Goal: Transaction & Acquisition: Purchase product/service

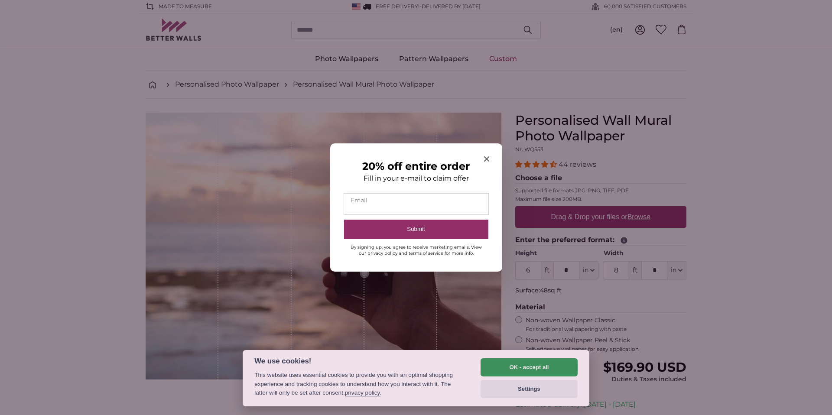
click at [486, 159] on icon "Close modal" at bounding box center [485, 158] width 5 height 5
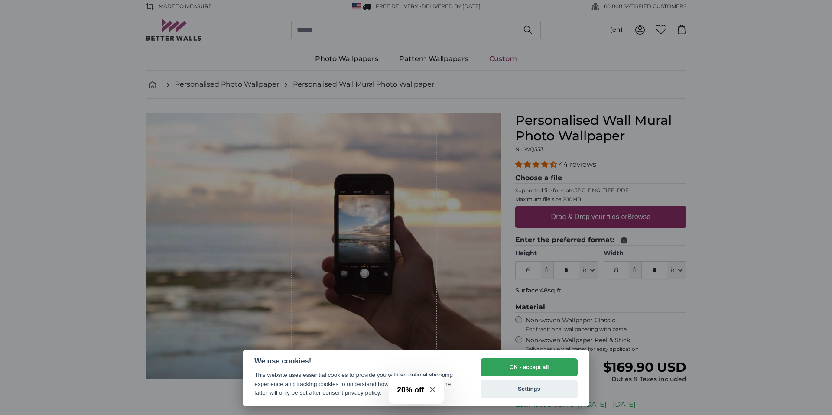
click at [758, 240] on div at bounding box center [416, 207] width 832 height 415
click at [531, 364] on button "OK - accept all" at bounding box center [528, 367] width 97 height 18
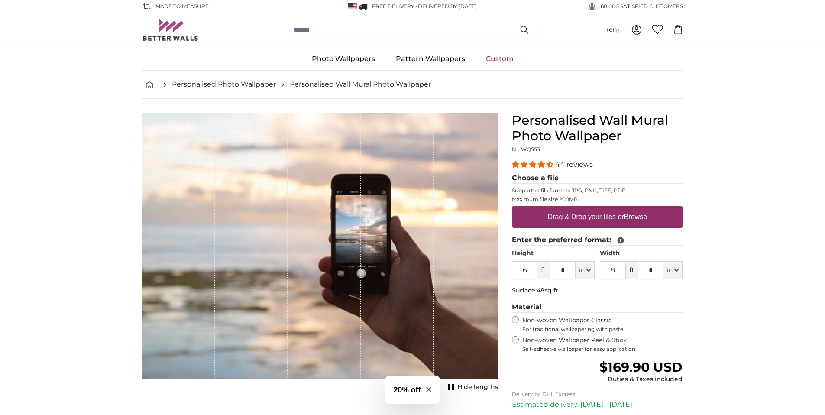
click at [431, 389] on icon "Close modal" at bounding box center [428, 389] width 5 height 5
click at [525, 273] on input "6" at bounding box center [525, 270] width 26 height 18
click at [525, 272] on input "6" at bounding box center [525, 270] width 26 height 18
type input "28"
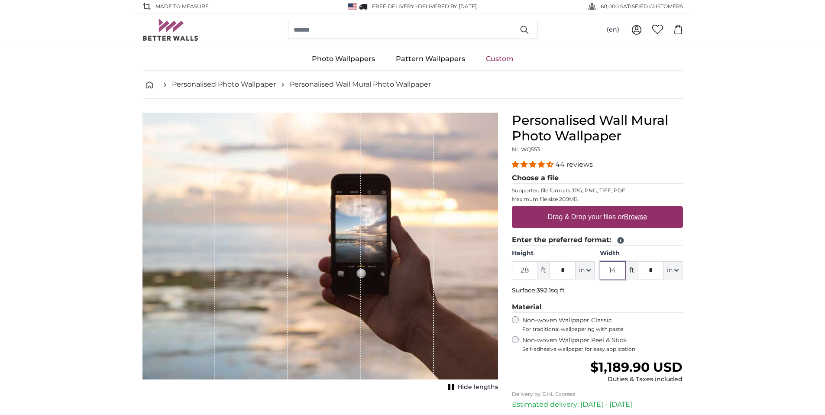
type input "14"
